Goal: Task Accomplishment & Management: Use online tool/utility

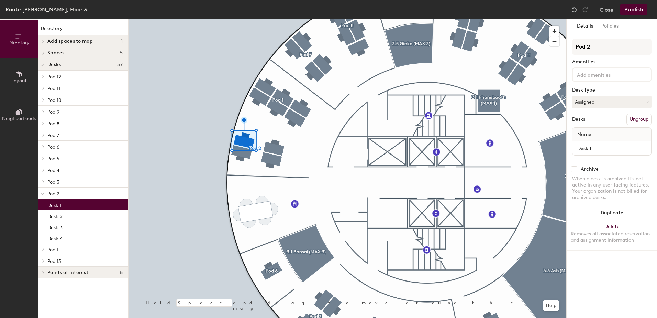
click at [207, 19] on div at bounding box center [348, 19] width 438 height 0
click at [624, 134] on div "Name" at bounding box center [612, 135] width 79 height 14
click at [623, 147] on input "Desk 1" at bounding box center [612, 148] width 76 height 10
click at [626, 164] on div "Archive When a desk is archived it's not active in any user-facing features. Yo…" at bounding box center [612, 184] width 90 height 49
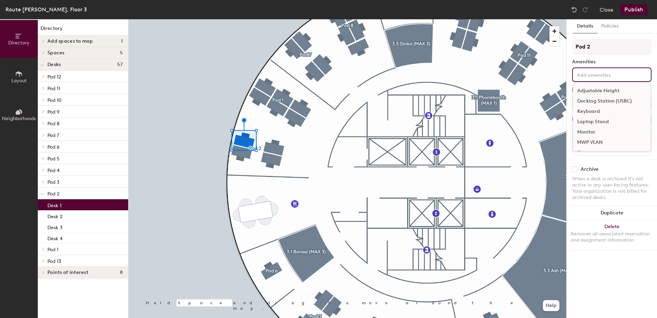
click at [613, 76] on input at bounding box center [607, 74] width 62 height 8
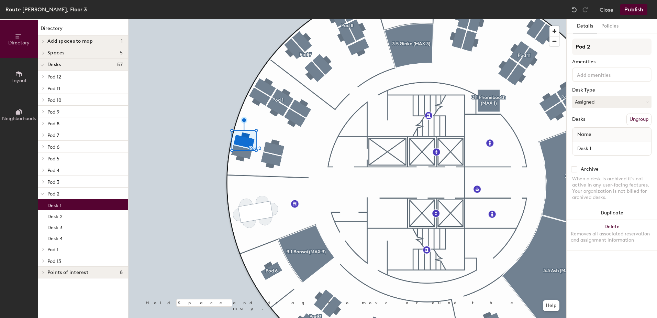
click at [615, 131] on div "Name" at bounding box center [612, 135] width 79 height 14
click at [106, 203] on div "Desk 1" at bounding box center [83, 204] width 90 height 11
click at [244, 19] on div at bounding box center [348, 19] width 438 height 0
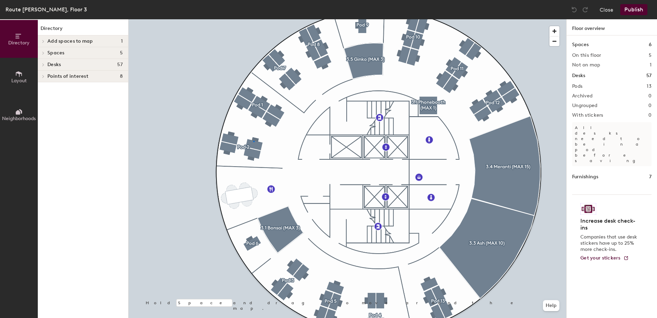
click at [253, 19] on div at bounding box center [348, 19] width 438 height 0
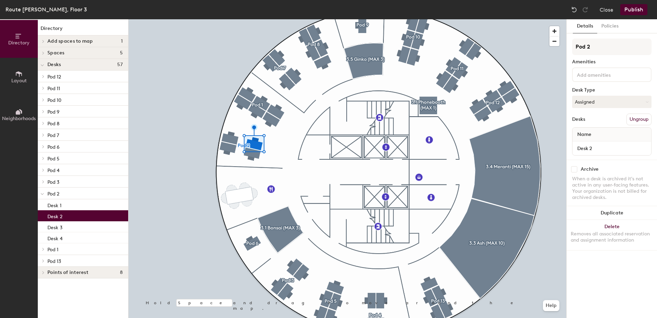
click at [606, 135] on div "Name" at bounding box center [612, 135] width 79 height 14
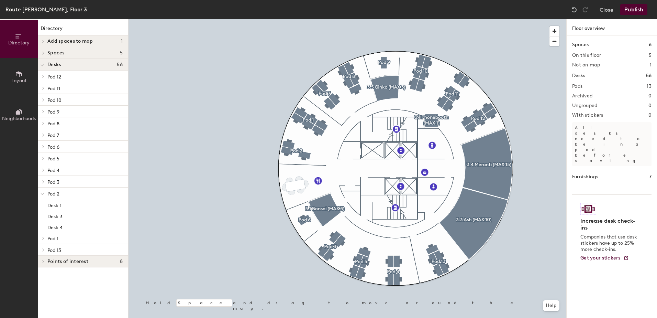
click at [611, 9] on button "Close" at bounding box center [607, 9] width 14 height 11
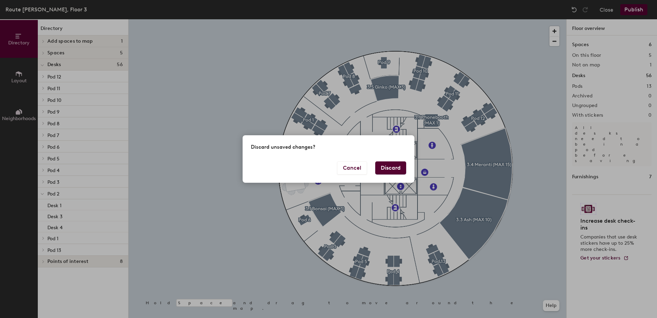
click at [393, 165] on button "Discard" at bounding box center [390, 167] width 31 height 13
